Goal: Information Seeking & Learning: Learn about a topic

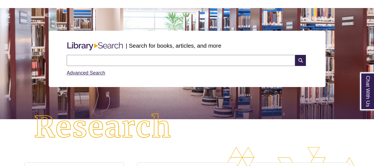
scroll to position [3, 3]
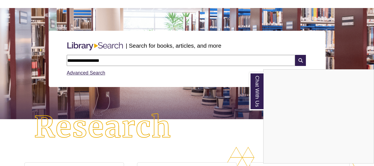
type input "**********"
click at [296, 59] on div "Chat With Us" at bounding box center [187, 83] width 374 height 166
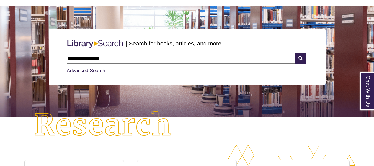
scroll to position [44, 0]
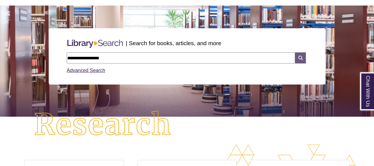
click at [299, 57] on icon at bounding box center [300, 57] width 11 height 11
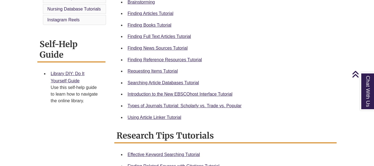
scroll to position [191, 0]
click at [160, 26] on link "Finding Books Tutorial" at bounding box center [149, 25] width 44 height 5
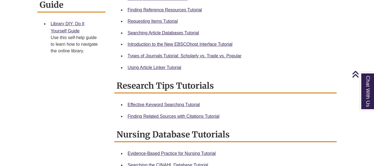
scroll to position [241, 0]
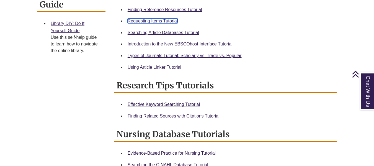
click at [161, 22] on link "Requesting Items Tutorial" at bounding box center [152, 21] width 50 height 5
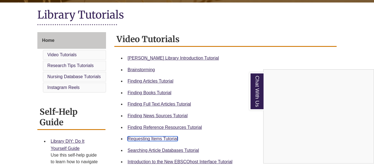
scroll to position [123, 0]
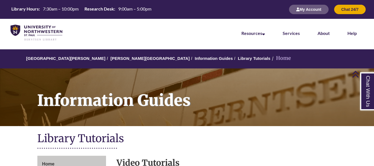
scroll to position [123, 0]
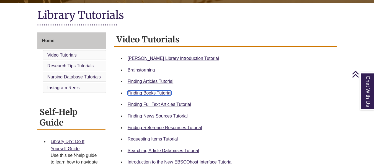
click at [145, 93] on link "Finding Books Tutorial" at bounding box center [149, 92] width 44 height 5
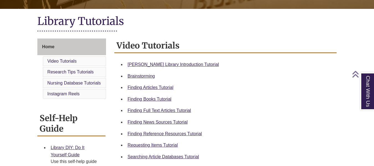
scroll to position [119, 0]
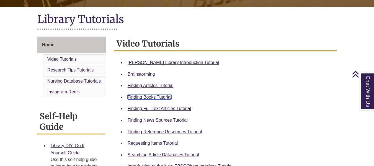
click at [141, 97] on link "Finding Books Tutorial" at bounding box center [149, 97] width 44 height 5
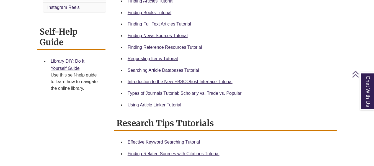
scroll to position [205, 0]
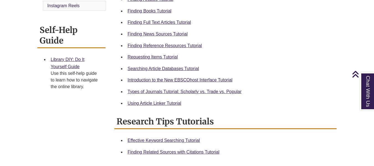
click at [141, 54] on div "Requesting Items Tutorial" at bounding box center [229, 56] width 204 height 7
click at [139, 56] on link "Requesting Items Tutorial" at bounding box center [152, 56] width 50 height 5
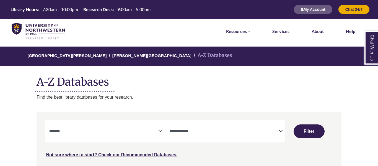
select select "Database Subject Filter"
select select "Database Types Filter"
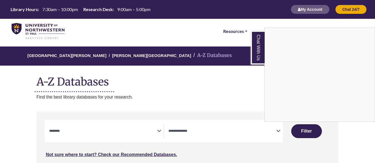
click at [154, 129] on div "Chat With Us" at bounding box center [187, 81] width 375 height 163
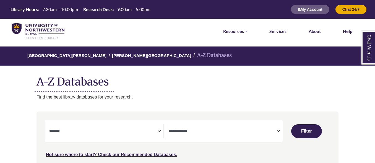
click at [160, 130] on icon "Search filters" at bounding box center [159, 130] width 4 height 8
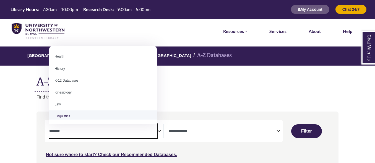
scroll to position [250, 0]
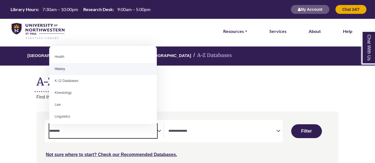
select select "*****"
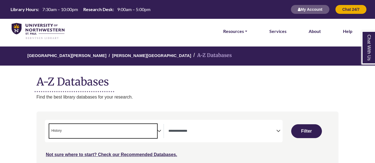
scroll to position [117, 0]
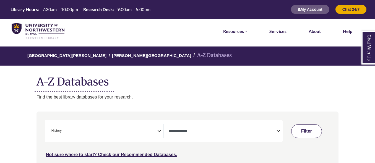
click at [308, 134] on button "Filter" at bounding box center [306, 131] width 31 height 14
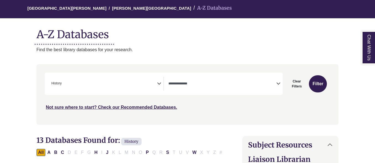
scroll to position [48, 0]
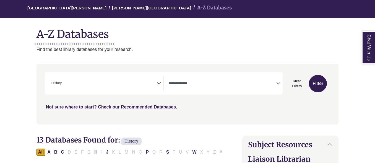
click at [278, 84] on icon "Search filters" at bounding box center [278, 82] width 4 height 8
click at [321, 80] on button "Filter" at bounding box center [318, 83] width 18 height 17
select select "Database Types Filter"
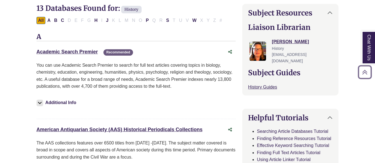
scroll to position [179, 0]
